Goal: Communication & Community: Answer question/provide support

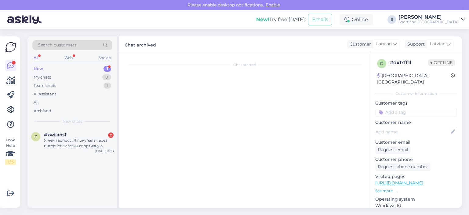
scroll to position [7, 0]
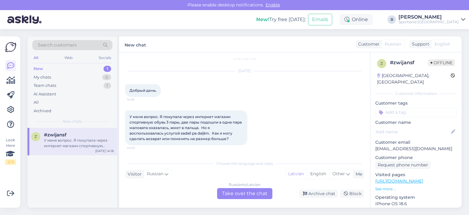
drag, startPoint x: 254, startPoint y: 192, endPoint x: 267, endPoint y: 157, distance: 37.4
click at [254, 192] on div "Russian to Latvian Take over the chat" at bounding box center [244, 193] width 55 height 11
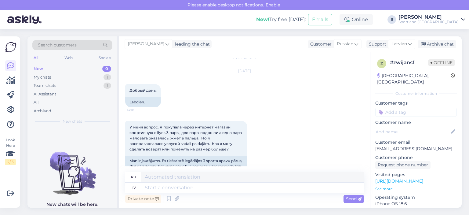
scroll to position [35, 0]
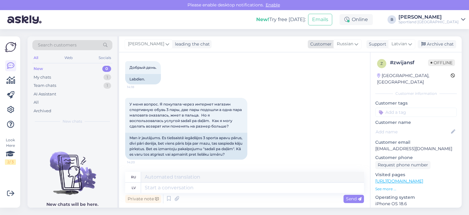
click at [348, 45] on span "Russian" at bounding box center [345, 44] width 16 height 7
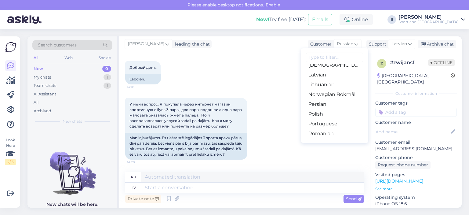
scroll to position [153, 0]
click at [323, 97] on link "Latvian" at bounding box center [334, 95] width 67 height 10
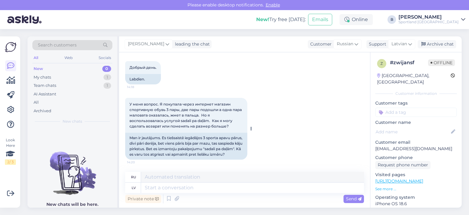
scroll to position [27, 0]
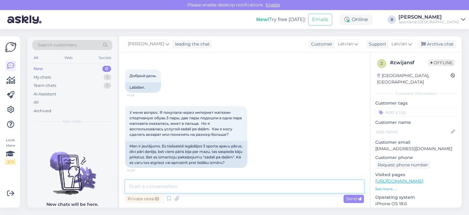
click at [234, 186] on textarea at bounding box center [244, 186] width 239 height 13
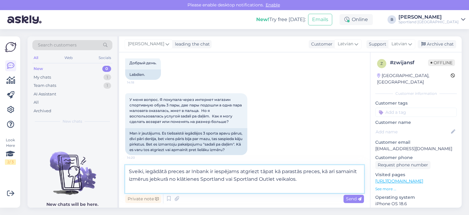
scroll to position [35, 0]
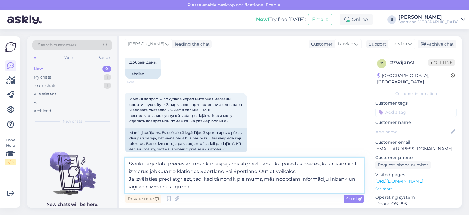
type textarea "Sveiki, iegādātā preces ar Inbank ir iespējams atgriezt tāpat kā parastās prece…"
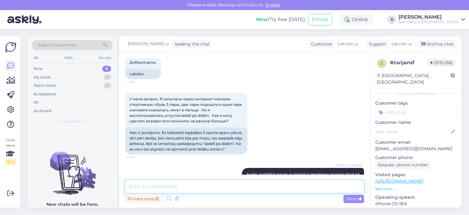
scroll to position [75, 0]
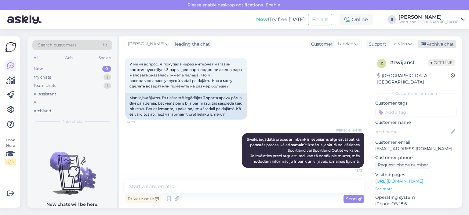
click at [442, 42] on div "Archive chat" at bounding box center [437, 44] width 38 height 8
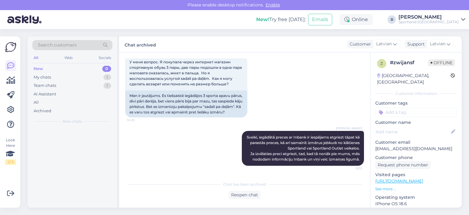
scroll to position [77, 0]
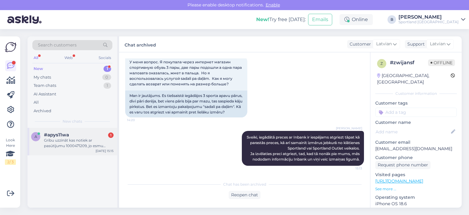
click at [90, 147] on div "Gribu uzzināt kas notiek ar pasūtījumu 1000471209, jo esmu saņēmis tikai vienu …" at bounding box center [79, 142] width 70 height 11
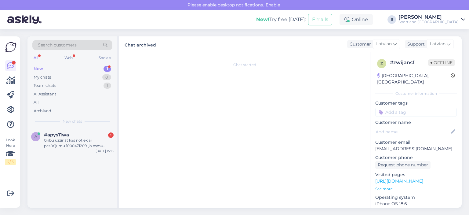
scroll to position [0, 0]
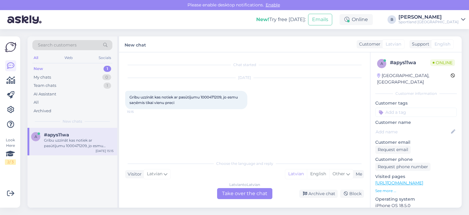
click at [255, 195] on div "Latvian to Latvian Take over the chat" at bounding box center [244, 193] width 55 height 11
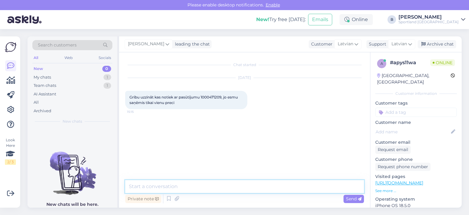
click at [246, 188] on textarea at bounding box center [244, 186] width 239 height 13
type textarea "Sveiki, pārbaudīsim."
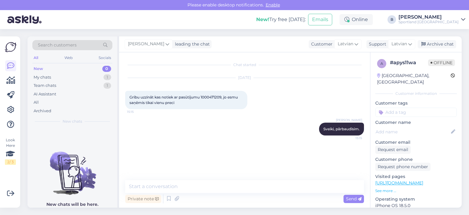
click at [206, 96] on span "Gribu uzzināt kas notiek ar pasūtījumu 1000471209, jo esmu saņēmis tikai vienu …" at bounding box center [184, 100] width 109 height 10
copy span "1000471209"
click at [213, 182] on textarea at bounding box center [244, 186] width 239 height 13
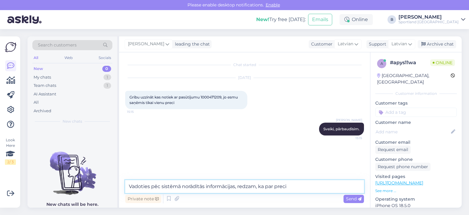
paste textarea "NIKE AIR MAX LTD 3 MEN'S SHOES"
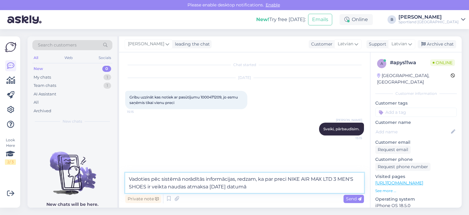
type textarea "Vadoties pēc sistēmā norādītās informācijas, redzam, ka par preci NIKE AIR MAX …"
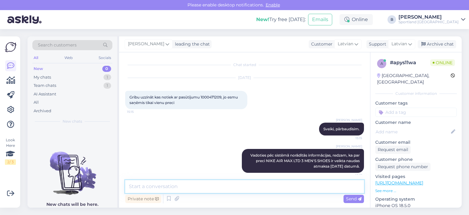
scroll to position [5, 0]
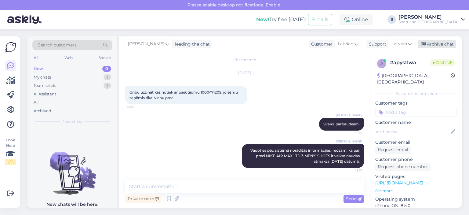
click at [441, 45] on div "Archive chat" at bounding box center [437, 44] width 38 height 8
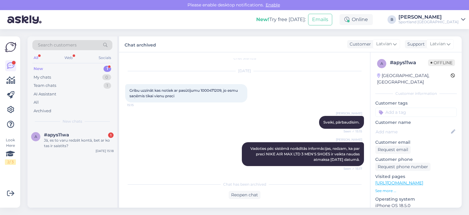
scroll to position [33, 0]
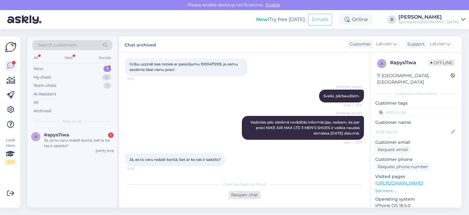
click at [244, 195] on div "Reopen chat" at bounding box center [245, 195] width 32 height 8
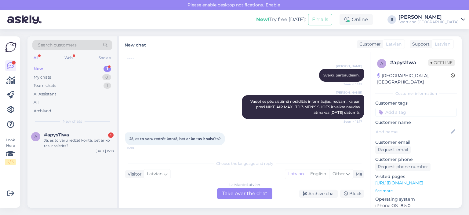
click at [241, 194] on div "Latvian to Latvian Take over the chat" at bounding box center [244, 193] width 55 height 11
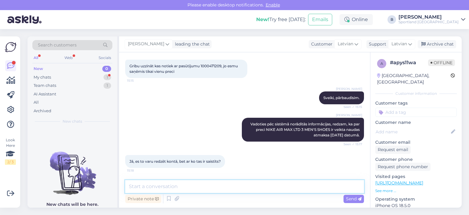
click at [231, 188] on textarea at bounding box center [244, 186] width 239 height 13
type textarea "Nav pieejams izvēlētais izmērs, tādēļ Jums atmaksāja naudu."
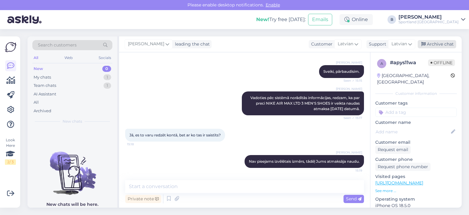
click at [429, 46] on div "Archive chat" at bounding box center [437, 44] width 38 height 8
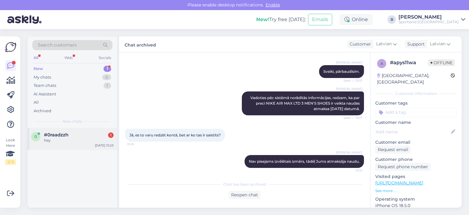
click at [57, 136] on span "#0raadzzh" at bounding box center [56, 134] width 24 height 5
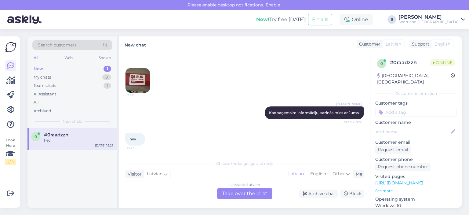
click at [137, 77] on img at bounding box center [138, 80] width 24 height 24
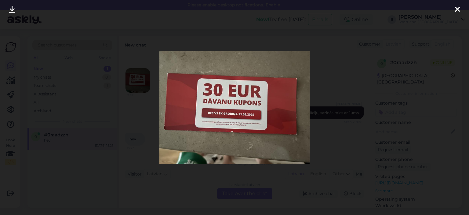
click at [346, 91] on div at bounding box center [234, 107] width 469 height 215
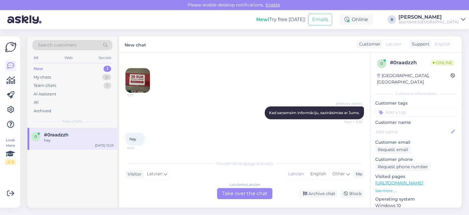
click at [244, 193] on div "Latvian to Latvian Take over the chat" at bounding box center [244, 193] width 55 height 11
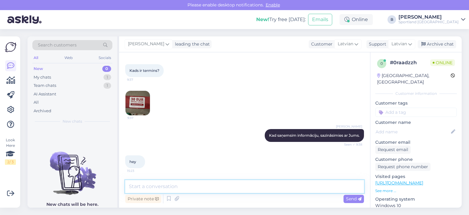
click at [236, 190] on textarea at bounding box center [244, 186] width 239 height 13
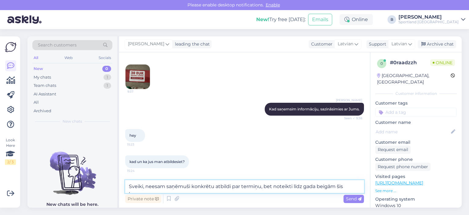
scroll to position [448, 0]
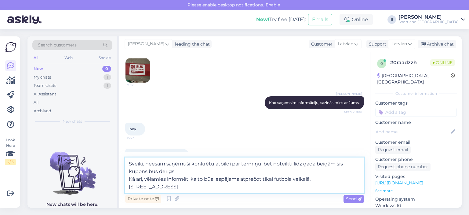
type textarea "Sveiki, neesam saņēmuši konkrētu atbildi par termiņu, bet noteikti līdz gada be…"
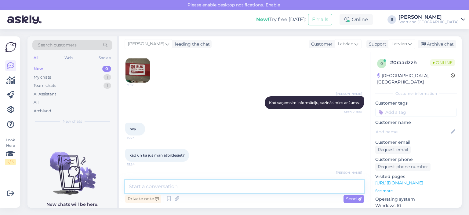
scroll to position [484, 0]
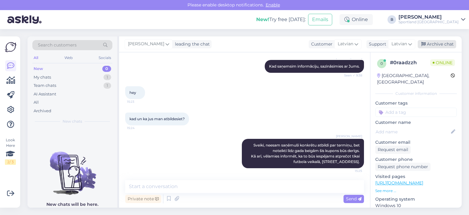
click at [437, 44] on div "Archive chat" at bounding box center [437, 44] width 38 height 8
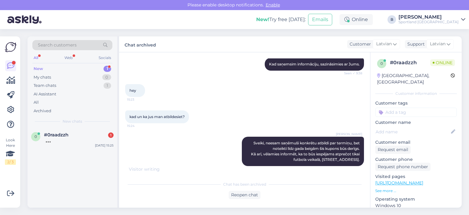
scroll to position [512, 0]
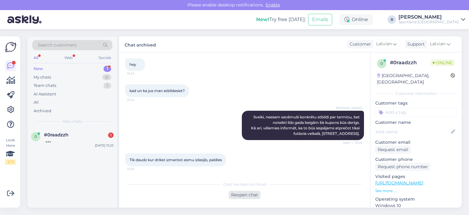
click at [248, 196] on div "Reopen chat" at bounding box center [245, 195] width 32 height 8
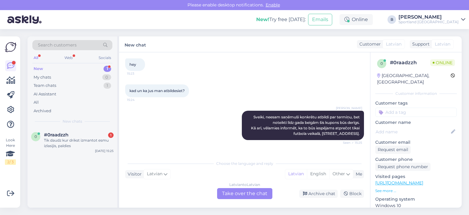
scroll to position [533, 0]
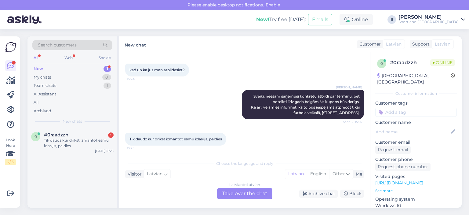
click at [265, 193] on div "Latvian to Latvian Take over the chat" at bounding box center [244, 193] width 55 height 11
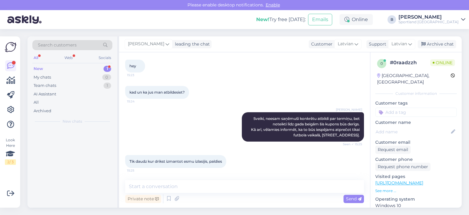
scroll to position [510, 0]
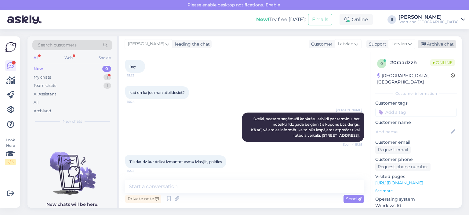
click at [440, 45] on div "Archive chat" at bounding box center [437, 44] width 38 height 8
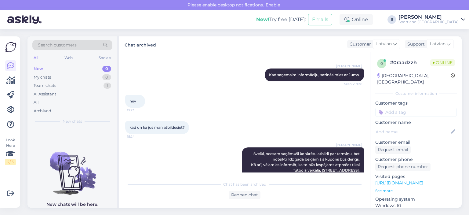
scroll to position [384, 0]
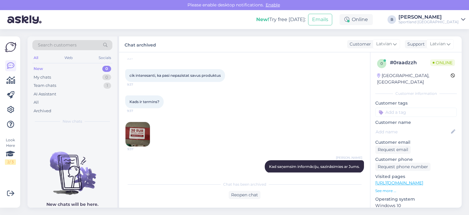
click at [137, 135] on img at bounding box center [138, 134] width 24 height 24
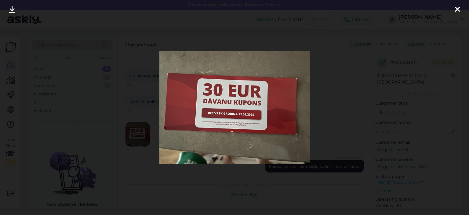
click at [329, 117] on div at bounding box center [234, 107] width 469 height 215
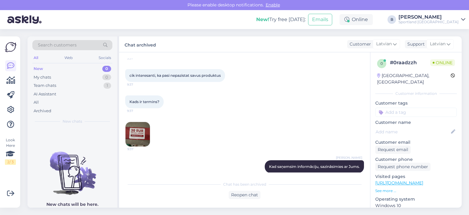
click at [135, 135] on img at bounding box center [138, 134] width 24 height 24
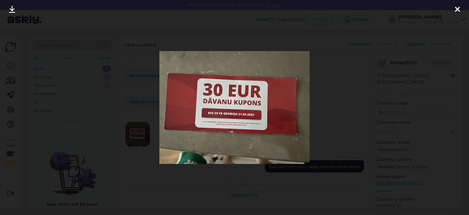
click at [347, 105] on div at bounding box center [234, 107] width 469 height 215
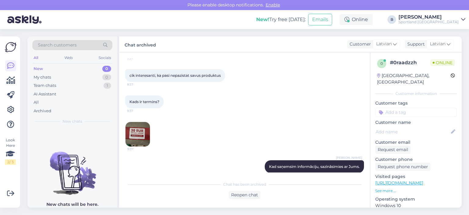
click at [146, 133] on img at bounding box center [138, 134] width 24 height 24
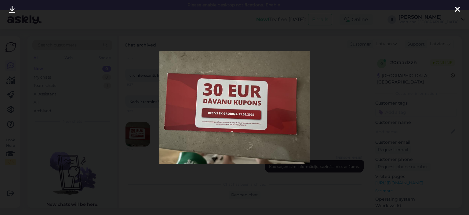
click at [317, 111] on div at bounding box center [234, 107] width 469 height 215
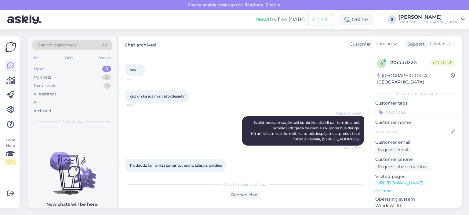
scroll to position [539, 0]
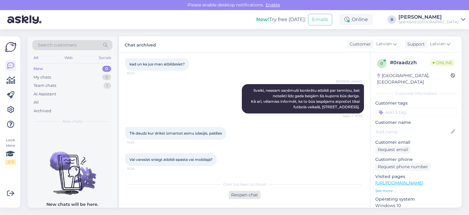
click at [253, 194] on div "Reopen chat" at bounding box center [245, 195] width 32 height 8
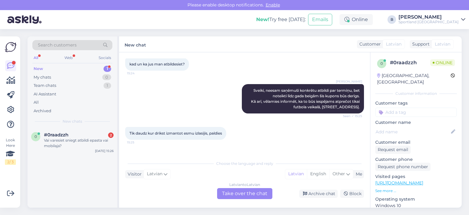
click at [249, 192] on div "Latvian to Latvian Take over the chat" at bounding box center [244, 193] width 55 height 11
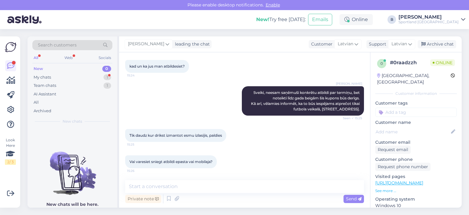
scroll to position [536, 0]
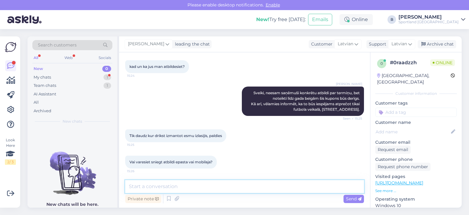
click at [247, 184] on textarea at bounding box center [244, 186] width 239 height 13
type textarea "Jūs varat atstāt e-pasta adresi."
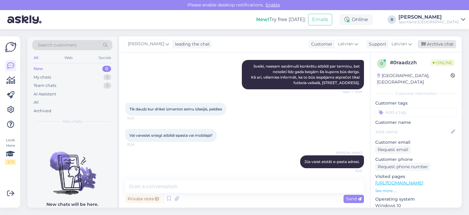
click at [437, 46] on div "Archive chat" at bounding box center [437, 44] width 38 height 8
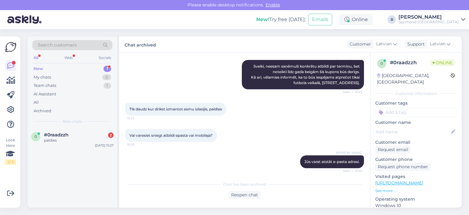
scroll to position [617, 0]
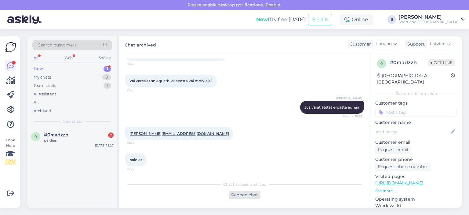
click at [252, 191] on div "Reopen chat" at bounding box center [245, 195] width 32 height 8
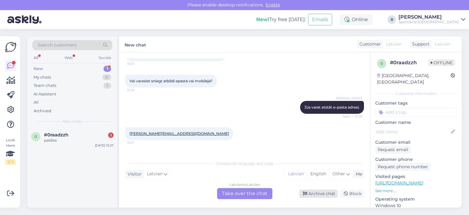
click at [321, 192] on div "Archive chat" at bounding box center [318, 193] width 38 height 8
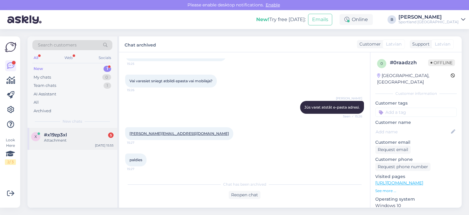
click at [60, 133] on span "#x19zp3xl" at bounding box center [55, 134] width 23 height 5
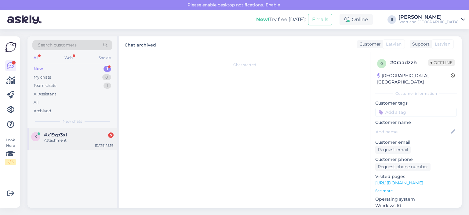
scroll to position [13, 0]
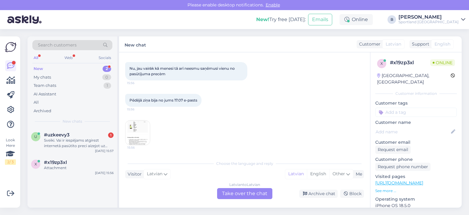
click at [247, 193] on div "Latvian to Latvian Take over the chat" at bounding box center [244, 193] width 55 height 11
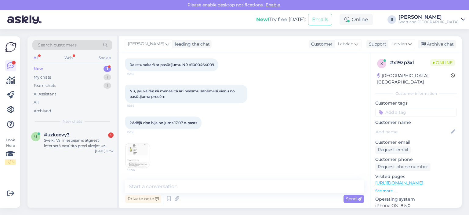
scroll to position [59, 0]
click at [245, 191] on textarea at bounding box center [244, 186] width 239 height 13
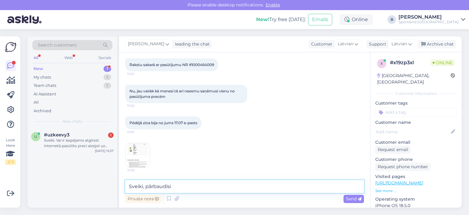
type textarea "Sveiki, pārbaudīsim"
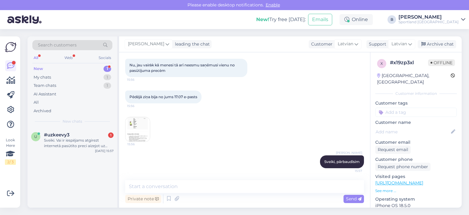
click at [138, 126] on img at bounding box center [138, 129] width 24 height 24
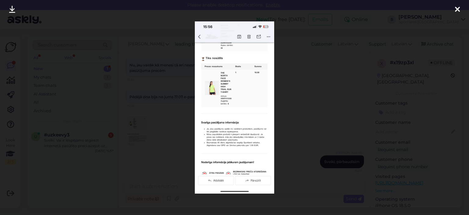
click at [318, 102] on div at bounding box center [234, 107] width 469 height 215
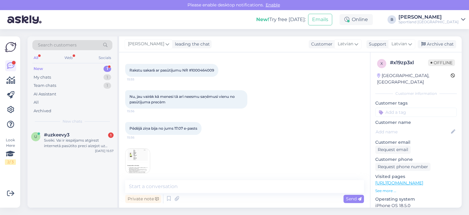
scroll to position [24, 0]
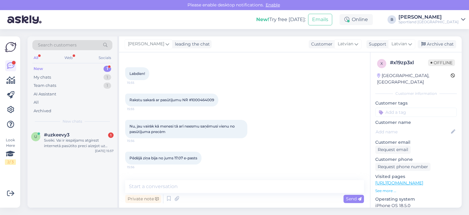
click at [202, 98] on span "Rakstu sakarā ar pasūtījumu NR #1000464009" at bounding box center [172, 99] width 85 height 5
copy div "1000464009 15:55"
click at [75, 141] on div "Sveiki. Vai ir iespējams atgirezt internetā pasūtīto preci aizejot uz sportland…" at bounding box center [79, 142] width 70 height 11
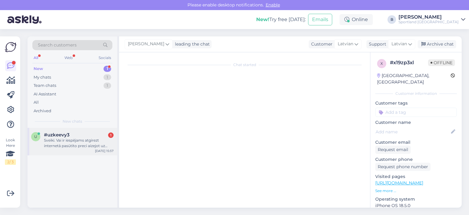
scroll to position [0, 0]
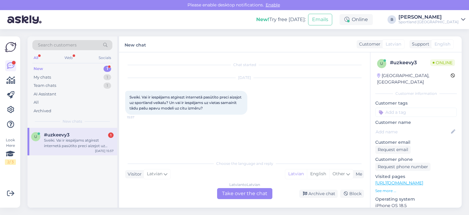
click at [244, 191] on div "Latvian to Latvian Take over the chat" at bounding box center [244, 193] width 55 height 11
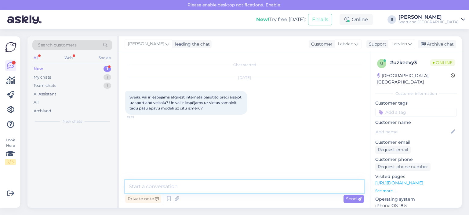
click at [244, 191] on textarea at bounding box center [244, 186] width 239 height 13
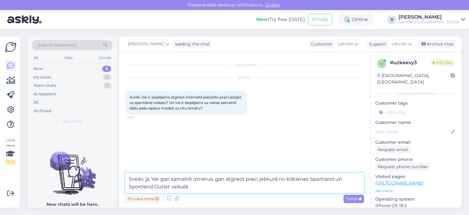
type textarea "Sveiki, jā. Var gan samainīt izmērus, gan atgriezt preci jebkurā no klātienes S…"
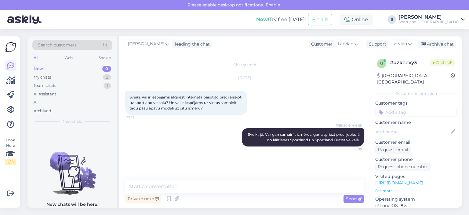
click at [428, 39] on div "[PERSON_NAME] leading the chat Customer Latvian Arabic Belarusian Bulgarian Chi…" at bounding box center [290, 44] width 343 height 16
click at [425, 45] on icon at bounding box center [424, 44] width 4 height 4
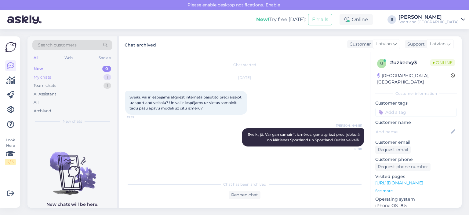
click at [54, 79] on div "My chats 1" at bounding box center [72, 77] width 80 height 9
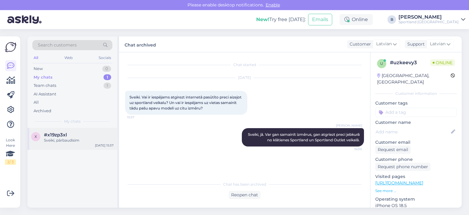
click at [64, 142] on div "Sveiki, pārbaudīsim" at bounding box center [79, 139] width 70 height 5
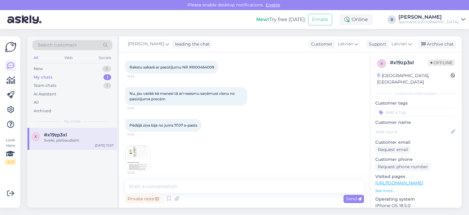
scroll to position [24, 0]
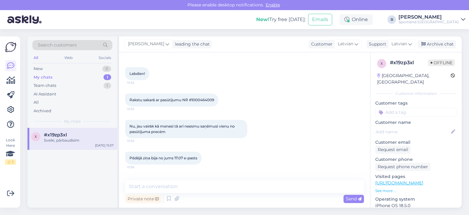
click at [200, 98] on span "Rakstu sakarā ar pasūtījumu NR #1000464009" at bounding box center [172, 99] width 85 height 5
copy div "1000464009 15:55"
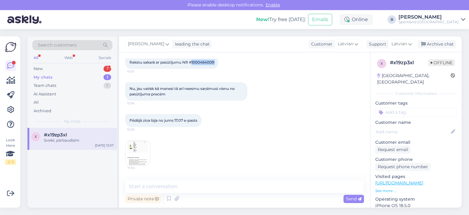
scroll to position [85, 0]
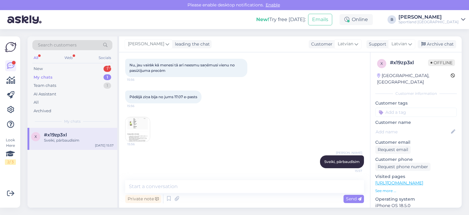
click at [144, 128] on img at bounding box center [138, 129] width 24 height 24
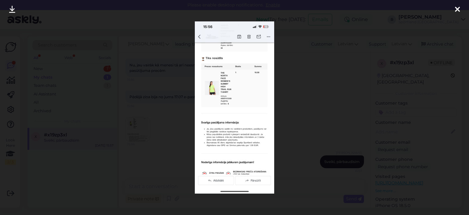
click at [309, 91] on div at bounding box center [234, 107] width 469 height 215
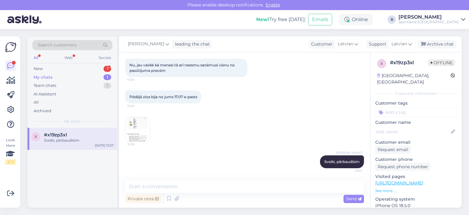
click at [148, 130] on img at bounding box center [138, 129] width 24 height 24
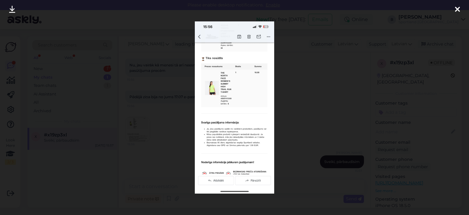
click at [181, 124] on div at bounding box center [234, 107] width 469 height 215
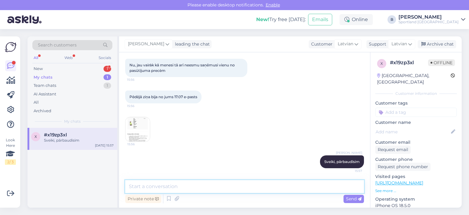
click at [210, 185] on textarea at bounding box center [244, 186] width 239 height 13
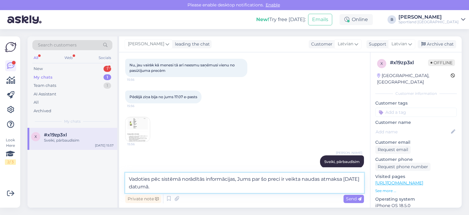
type textarea "Vadoties pēc sistēmā norādītās informācijas, Jums par šo preci ir veikta naudas…"
paste textarea
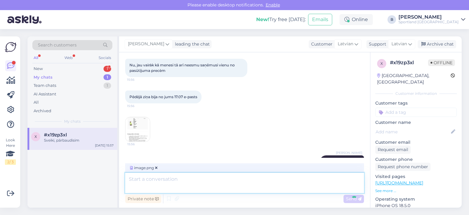
scroll to position [155, 0]
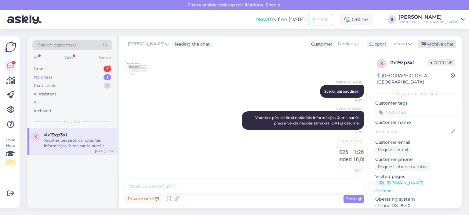
click at [427, 44] on div "Archive chat" at bounding box center [437, 44] width 38 height 8
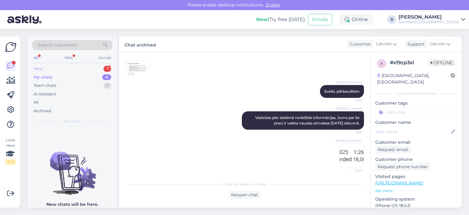
click at [58, 66] on div "New 1" at bounding box center [72, 68] width 80 height 9
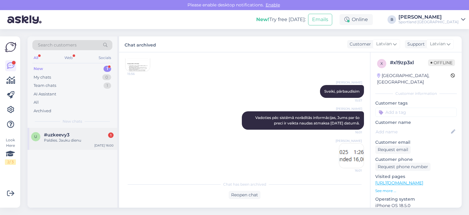
click at [63, 136] on span "#uzkeevy3" at bounding box center [57, 134] width 26 height 5
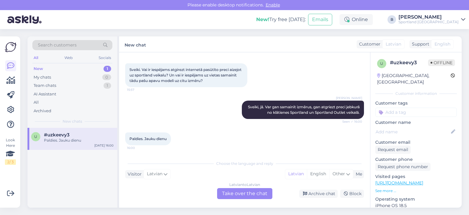
click at [239, 193] on div "Latvian to Latvian Take over the chat" at bounding box center [244, 193] width 55 height 11
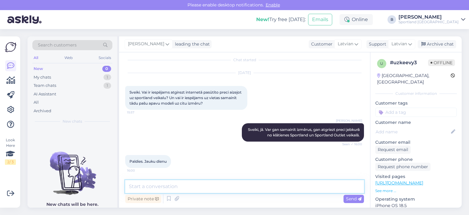
click at [240, 186] on textarea at bounding box center [244, 186] width 239 height 13
type textarea "Jums arī jauku dienu!"
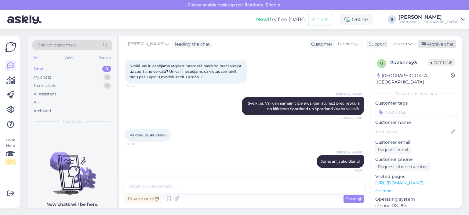
click at [429, 47] on div "Archive chat" at bounding box center [437, 44] width 38 height 8
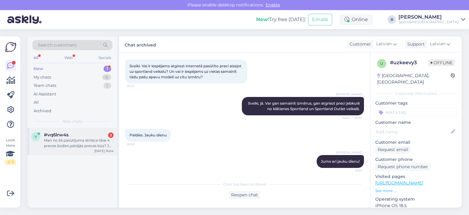
click at [87, 145] on div "Man no šā pasūtījuma atnāca tikai 4 preces šodien,pārējās preces būs? Jo nekāda…" at bounding box center [79, 142] width 70 height 11
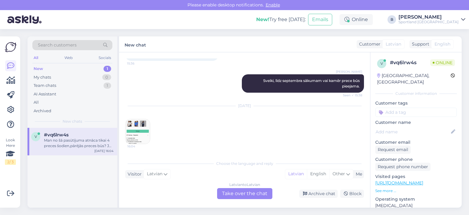
scroll to position [73, 0]
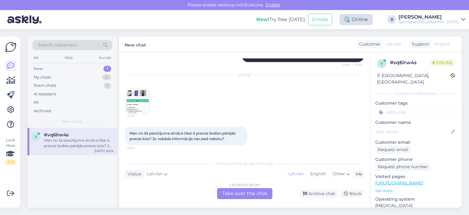
click at [373, 21] on div "Online" at bounding box center [356, 19] width 33 height 11
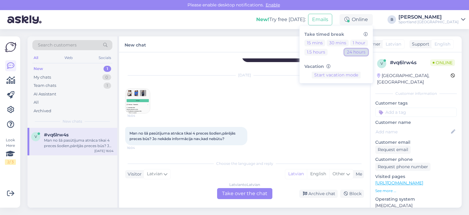
click at [368, 50] on button "24 hours" at bounding box center [357, 52] width 24 height 7
